Goal: Task Accomplishment & Management: Manage account settings

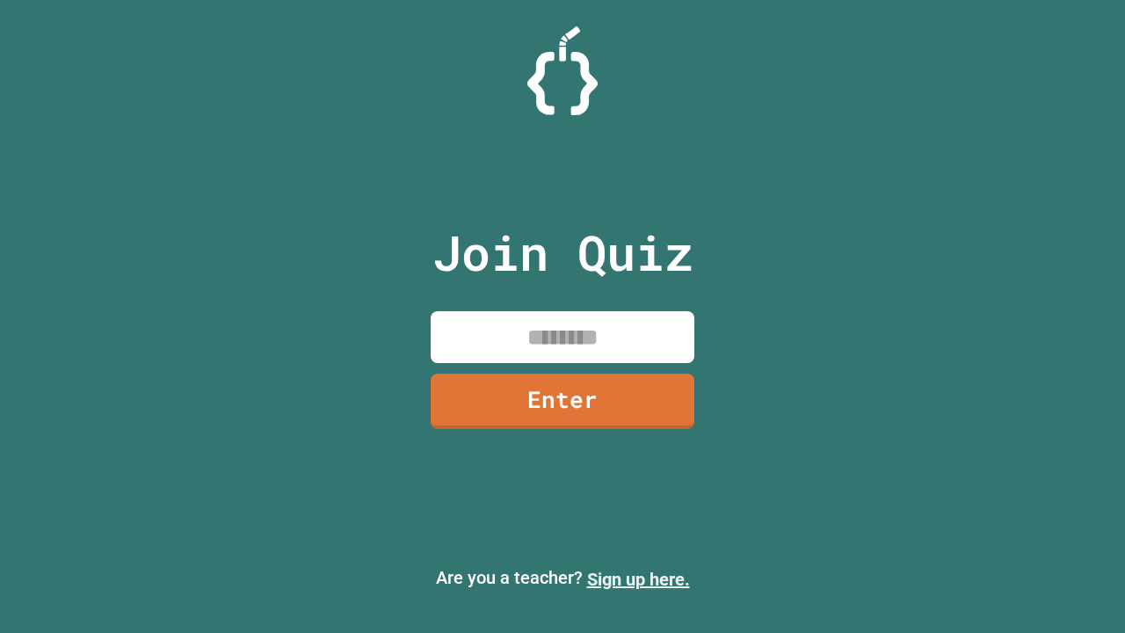
click at [638, 579] on link "Sign up here." at bounding box center [638, 579] width 103 height 21
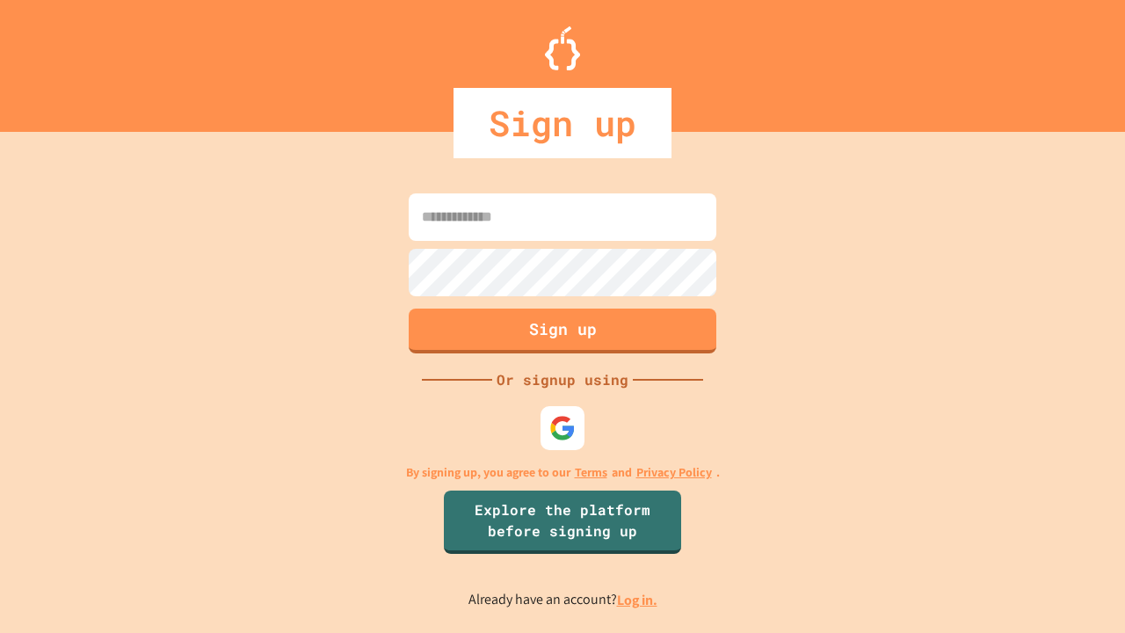
click at [638, 599] on link "Log in." at bounding box center [637, 600] width 40 height 18
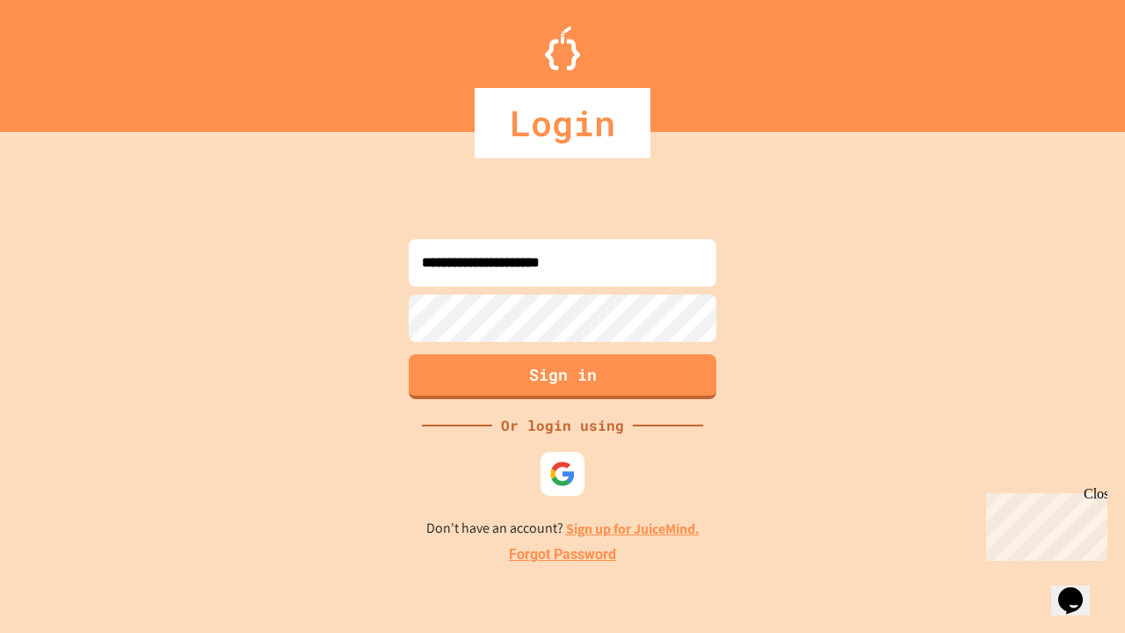
type input "**********"
